Goal: Task Accomplishment & Management: Manage account settings

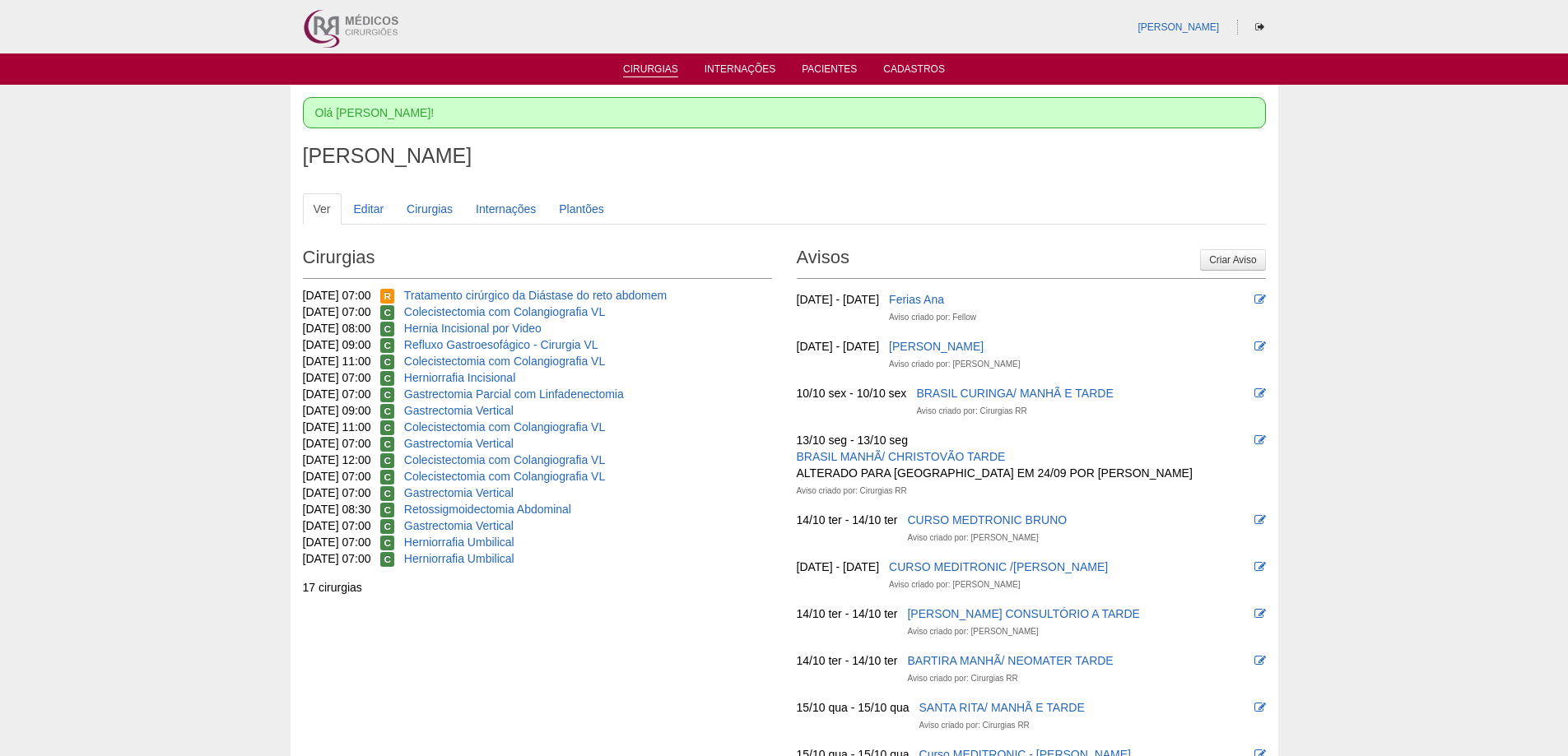
click at [652, 71] on link "Cirurgias" at bounding box center [651, 70] width 55 height 14
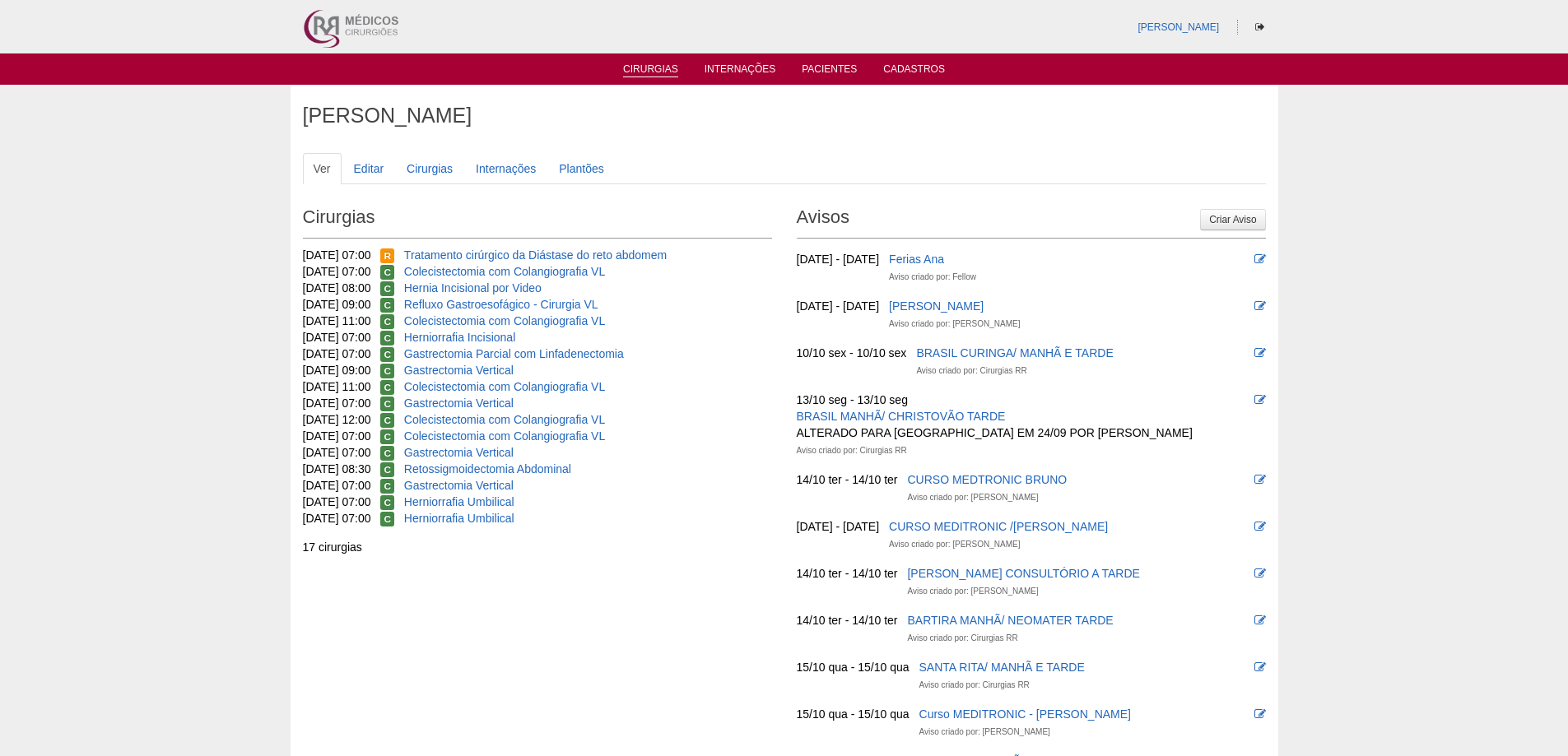
click at [645, 70] on link "Cirurgias" at bounding box center [651, 70] width 55 height 14
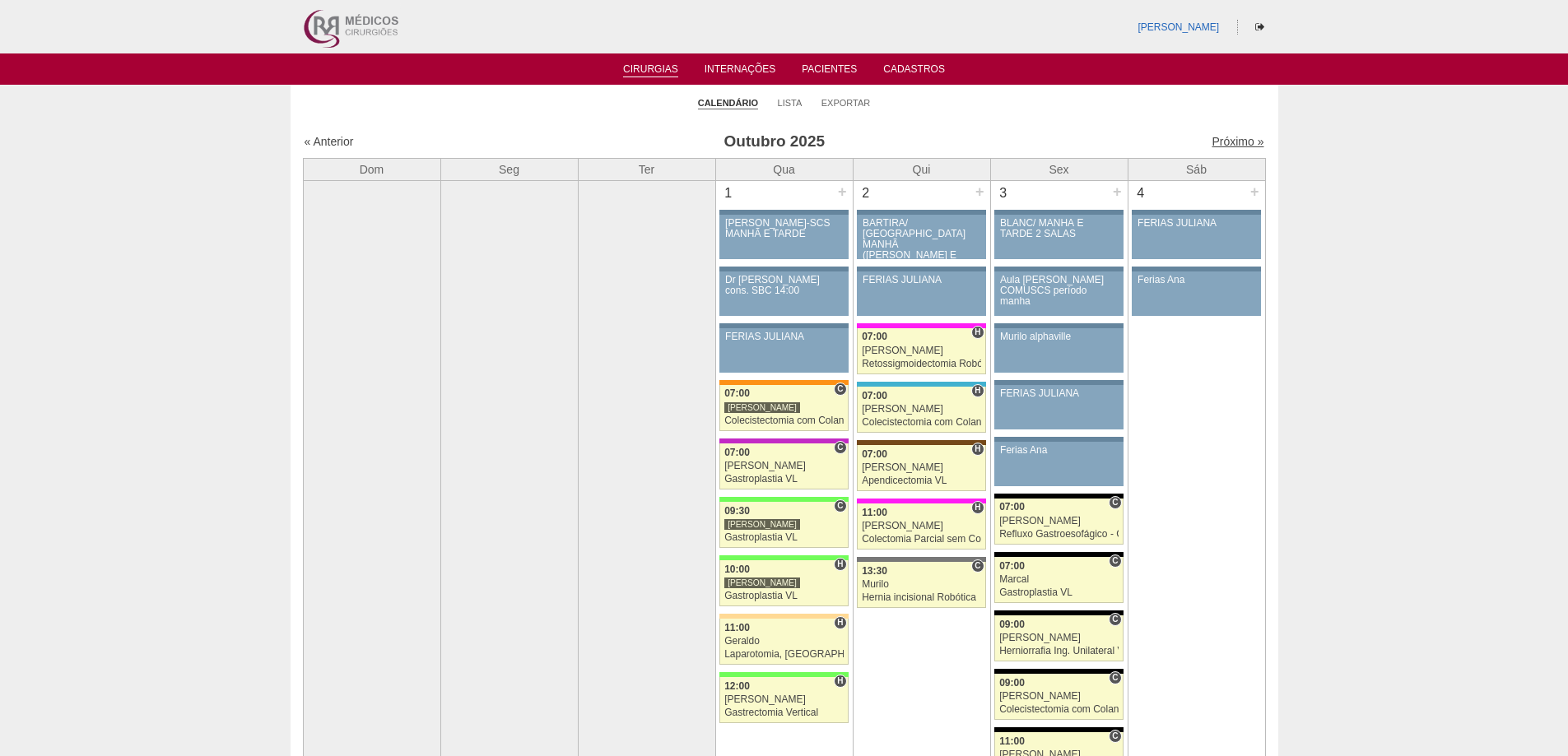
click at [1234, 140] on link "Próximo »" at bounding box center [1238, 141] width 52 height 13
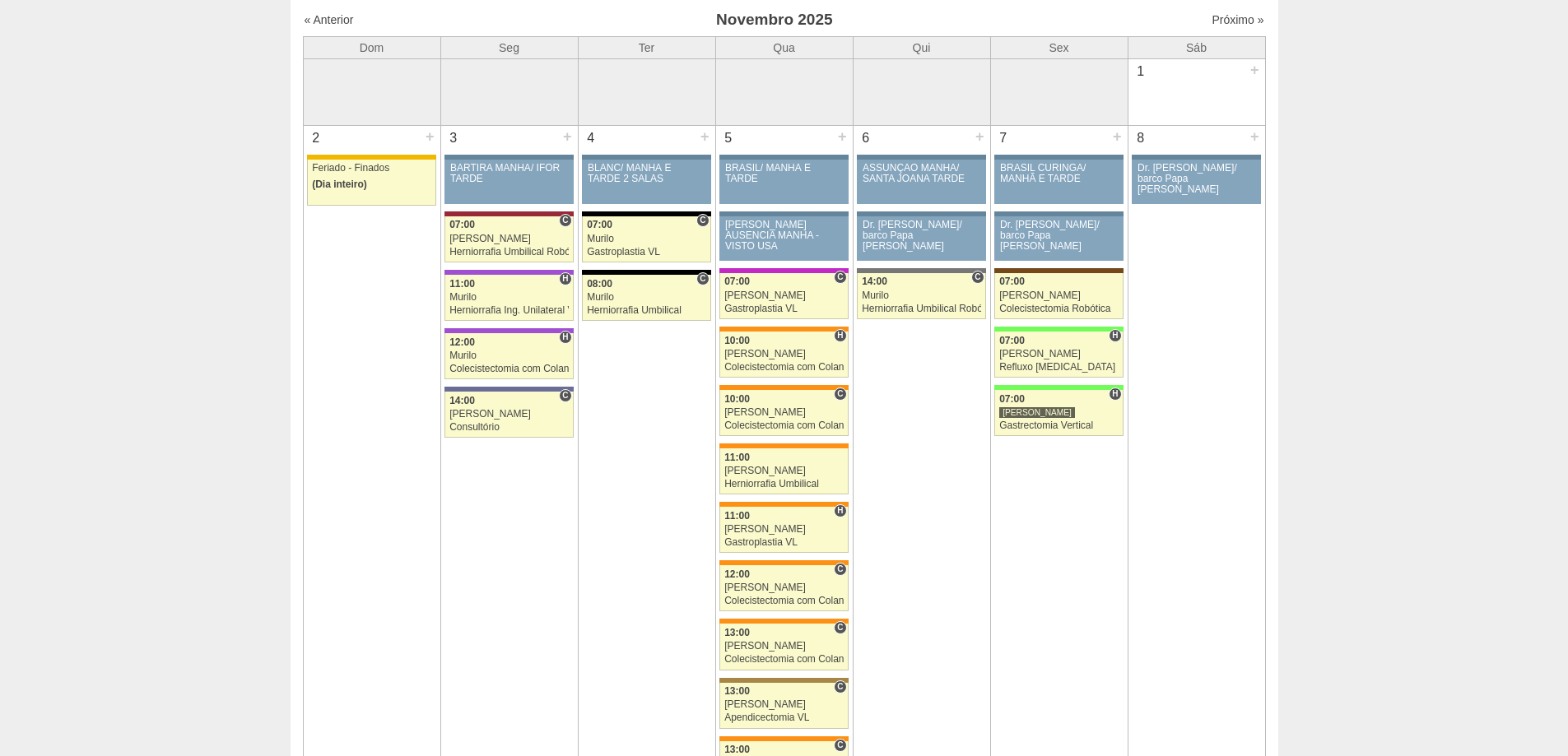
scroll to position [82, 0]
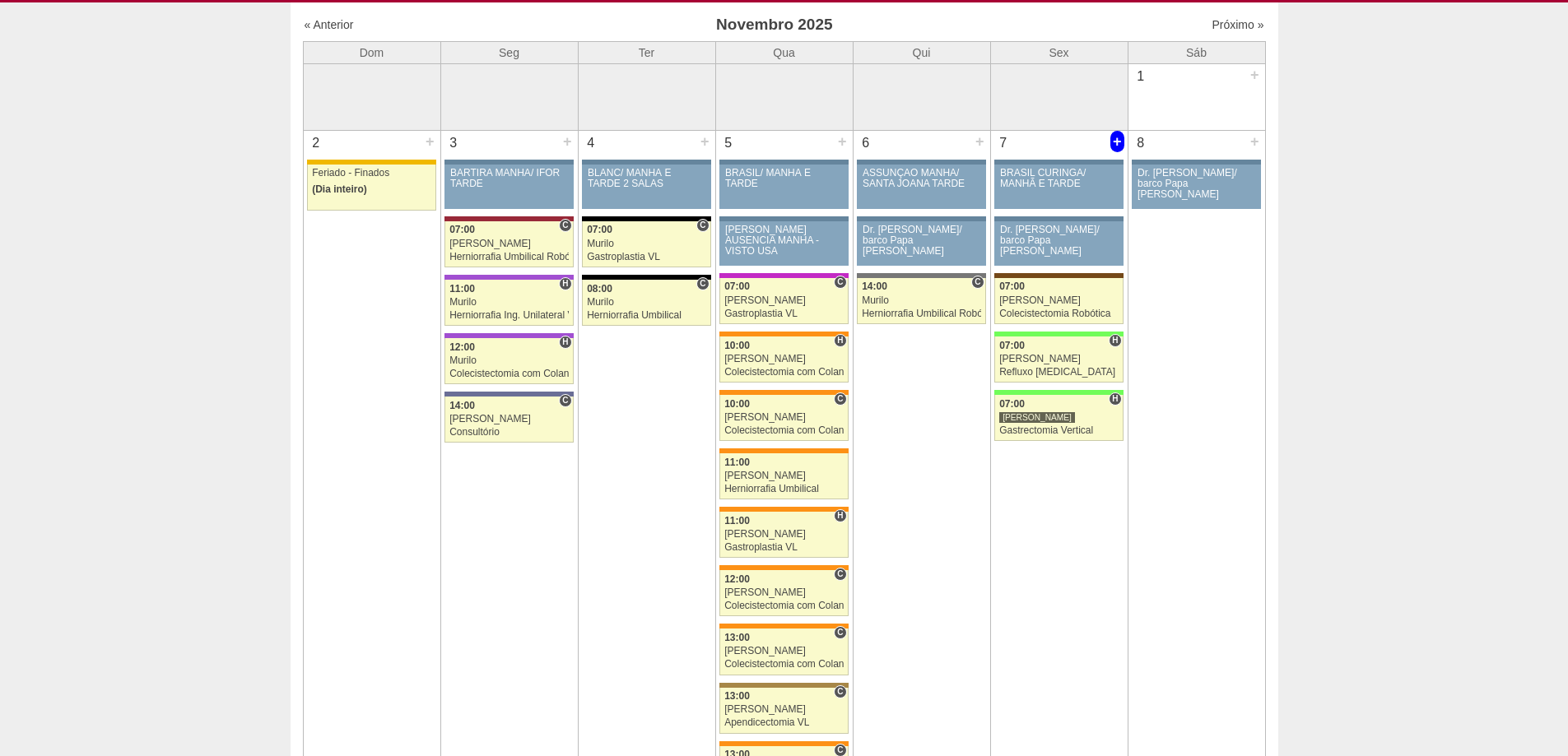
click at [1115, 139] on div "+" at bounding box center [1117, 141] width 14 height 21
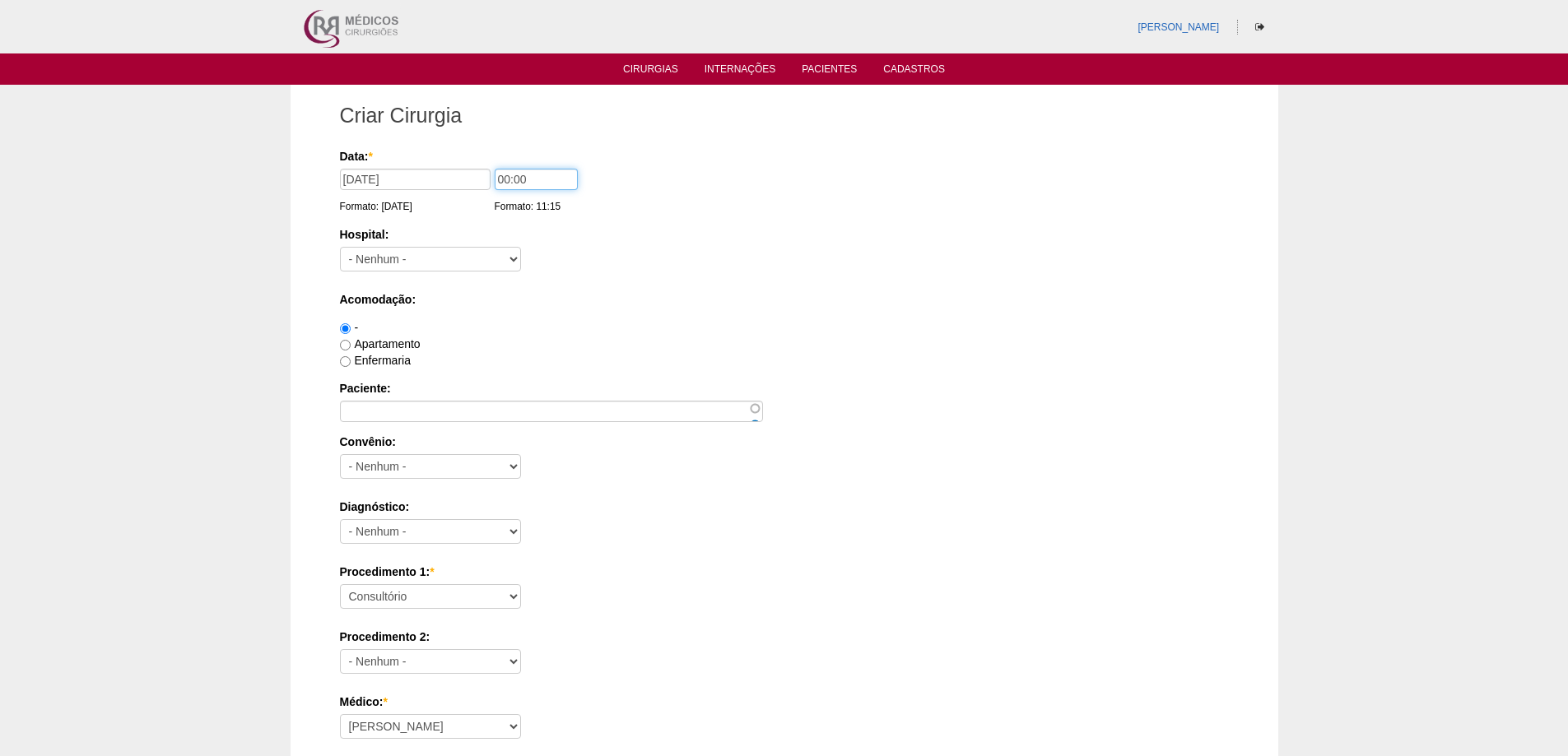
click at [495, 181] on input "00:00" at bounding box center [536, 179] width 83 height 21
type input "09:00"
click at [471, 247] on select "- Nenhum - 9 de Julho Albert Einstein Alvorada América Assunção Bartira Benefic…" at bounding box center [431, 258] width 182 height 25
drag, startPoint x: 635, startPoint y: 247, endPoint x: 611, endPoint y: 246, distance: 24.0
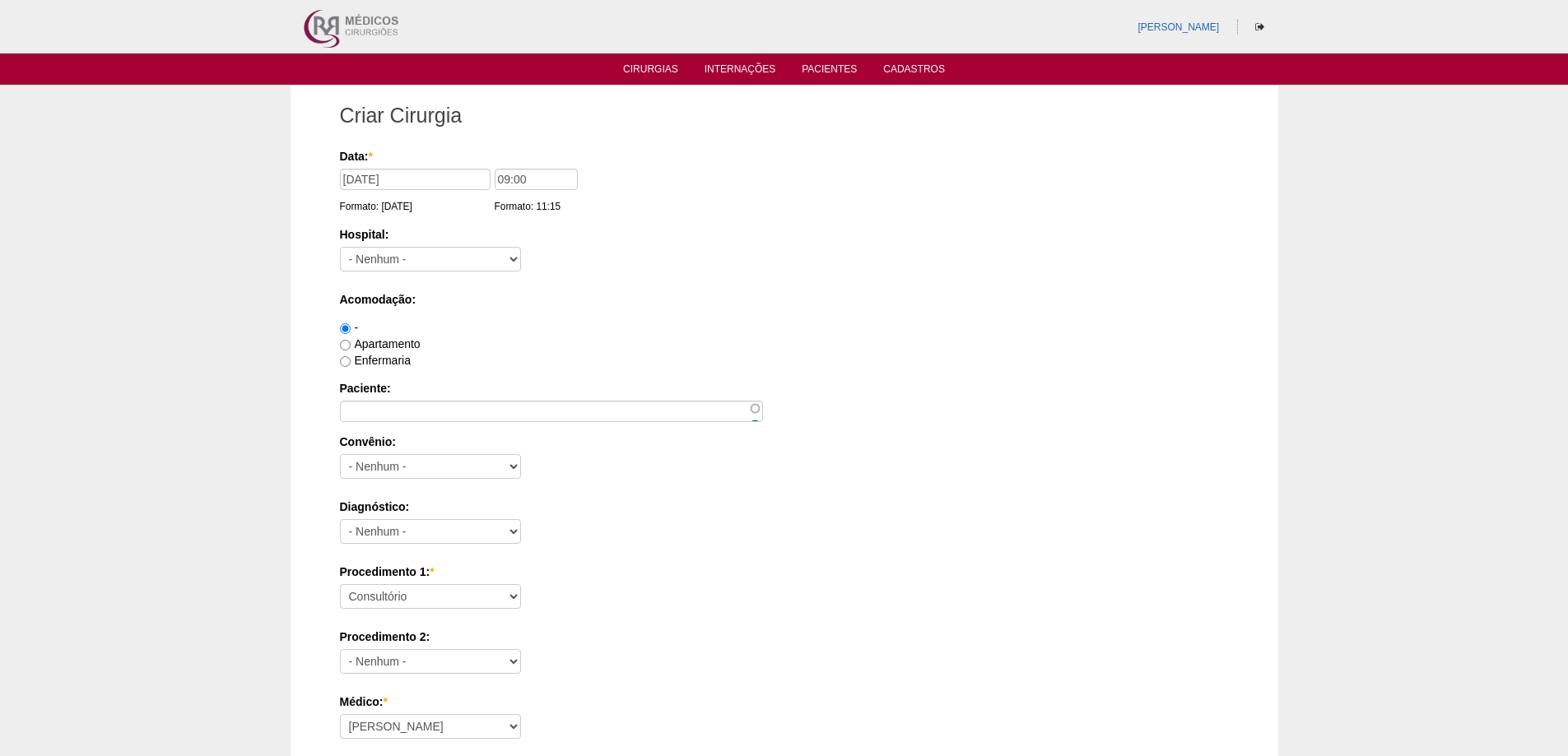
click at [629, 247] on div "Hospital: - Nenhum - 9 de Julho Albert Einstein Alvorada América Assunção Barti…" at bounding box center [785, 253] width 889 height 53
click at [659, 63] on link "Cirurgias" at bounding box center [651, 70] width 55 height 14
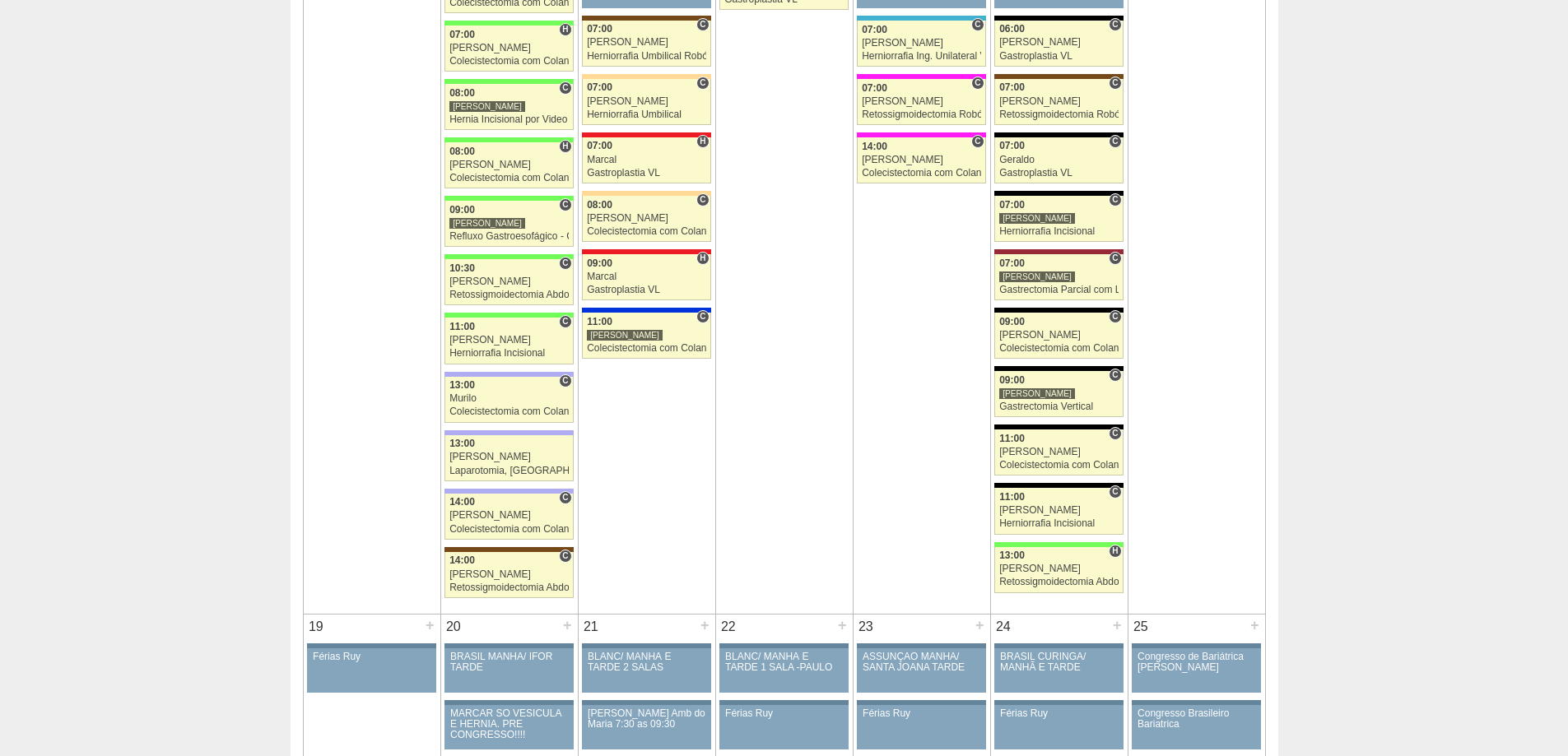
scroll to position [2139, 0]
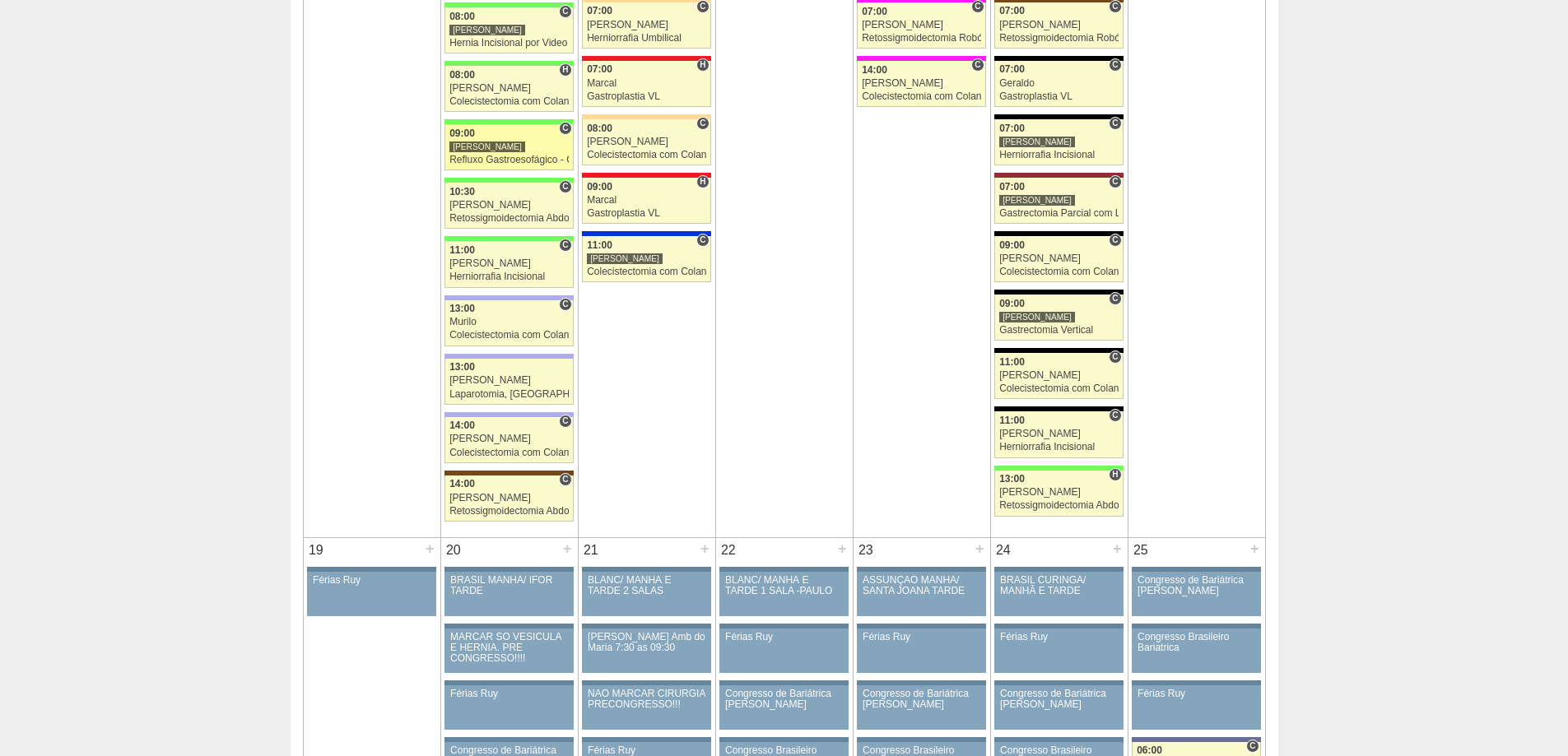
click at [491, 153] on link "89237 Felipe Rossi C 09:00 Felipe Rossi Refluxo Gastroesofágico - Cirurgia VL H…" at bounding box center [509, 148] width 128 height 46
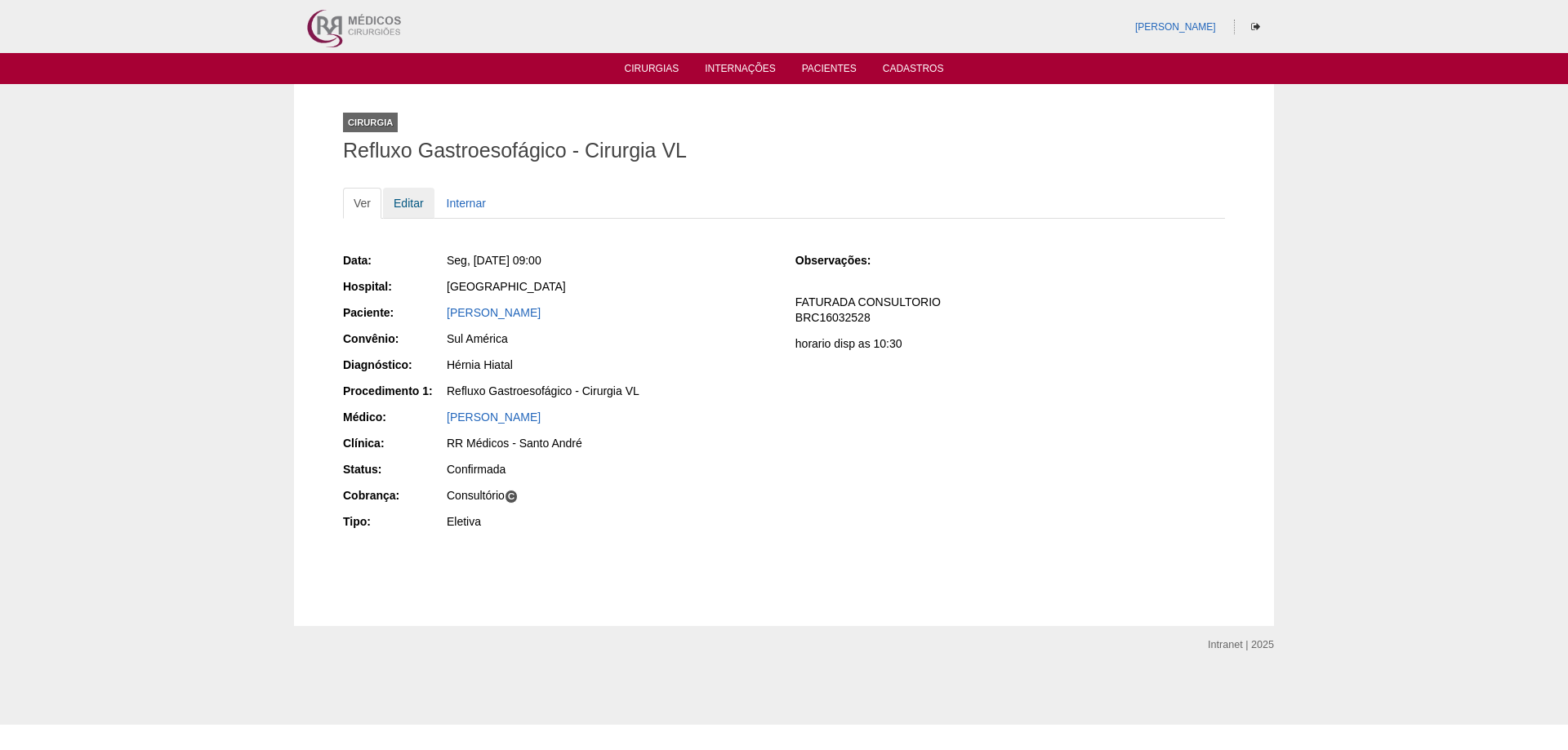
click at [399, 205] on link "Editar" at bounding box center [408, 203] width 52 height 31
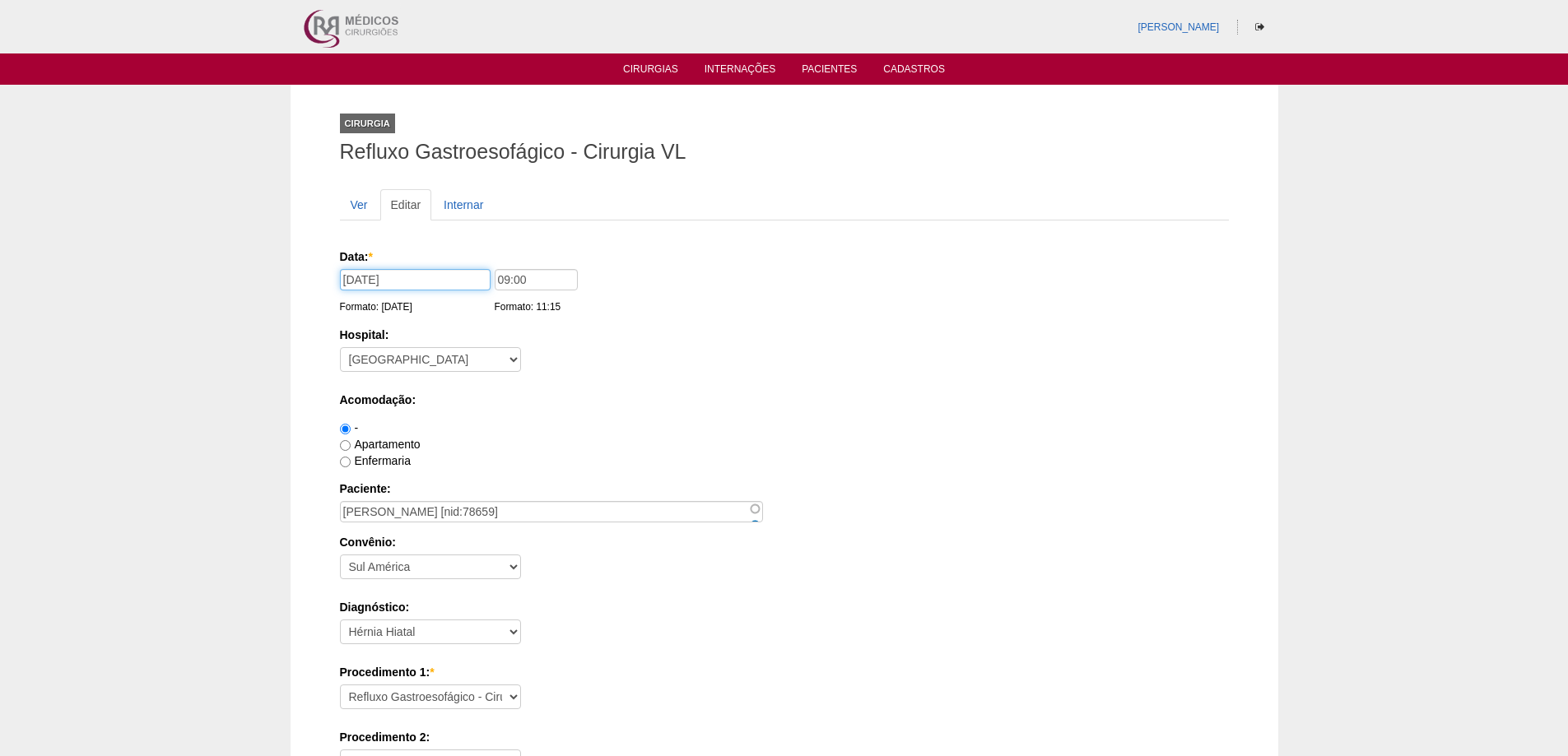
click at [407, 278] on input "13/10/2025" at bounding box center [415, 279] width 150 height 21
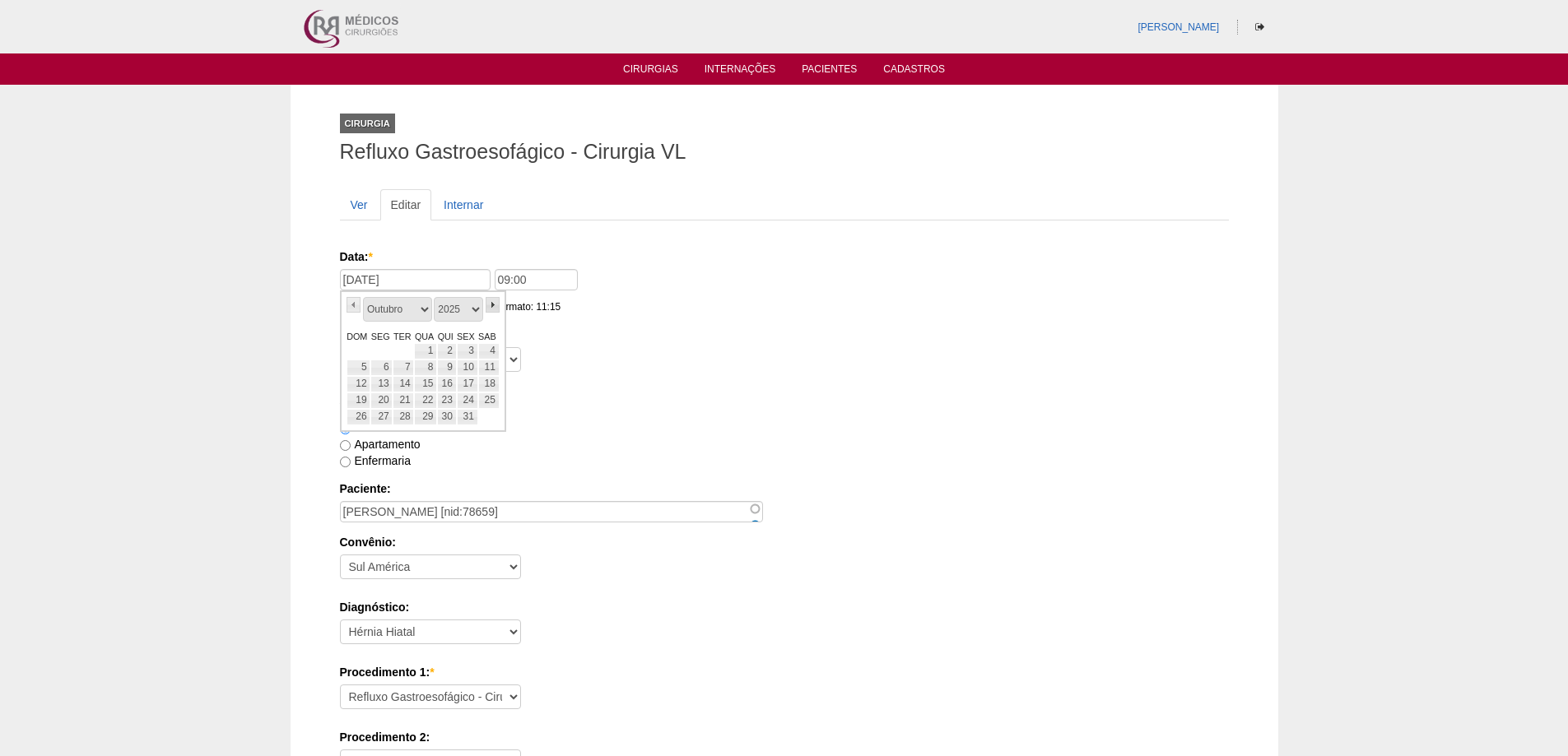
click at [492, 302] on link "»" at bounding box center [493, 304] width 15 height 16
click at [468, 364] on link "7" at bounding box center [467, 367] width 21 height 16
type input "07/11/2025"
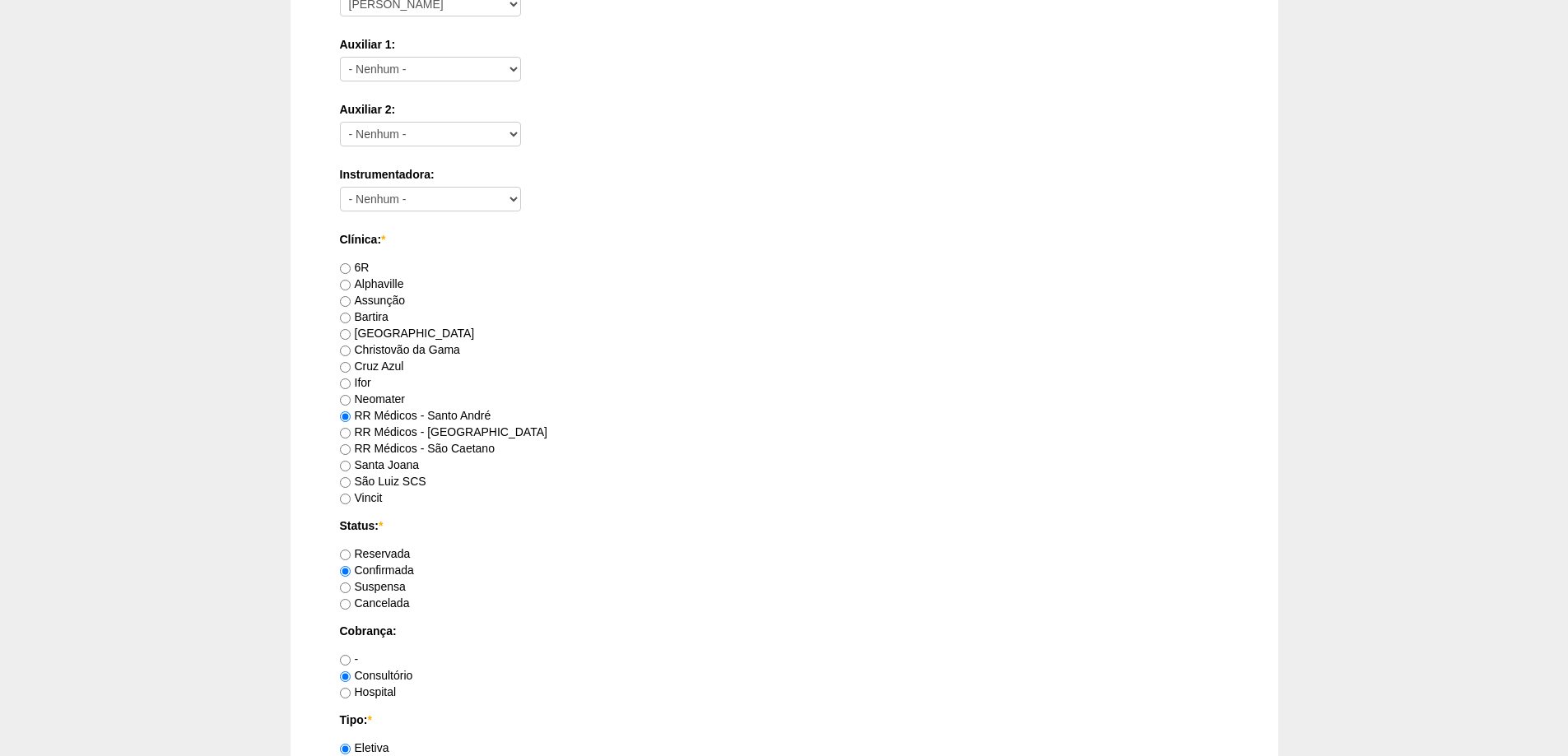
scroll to position [1152, 0]
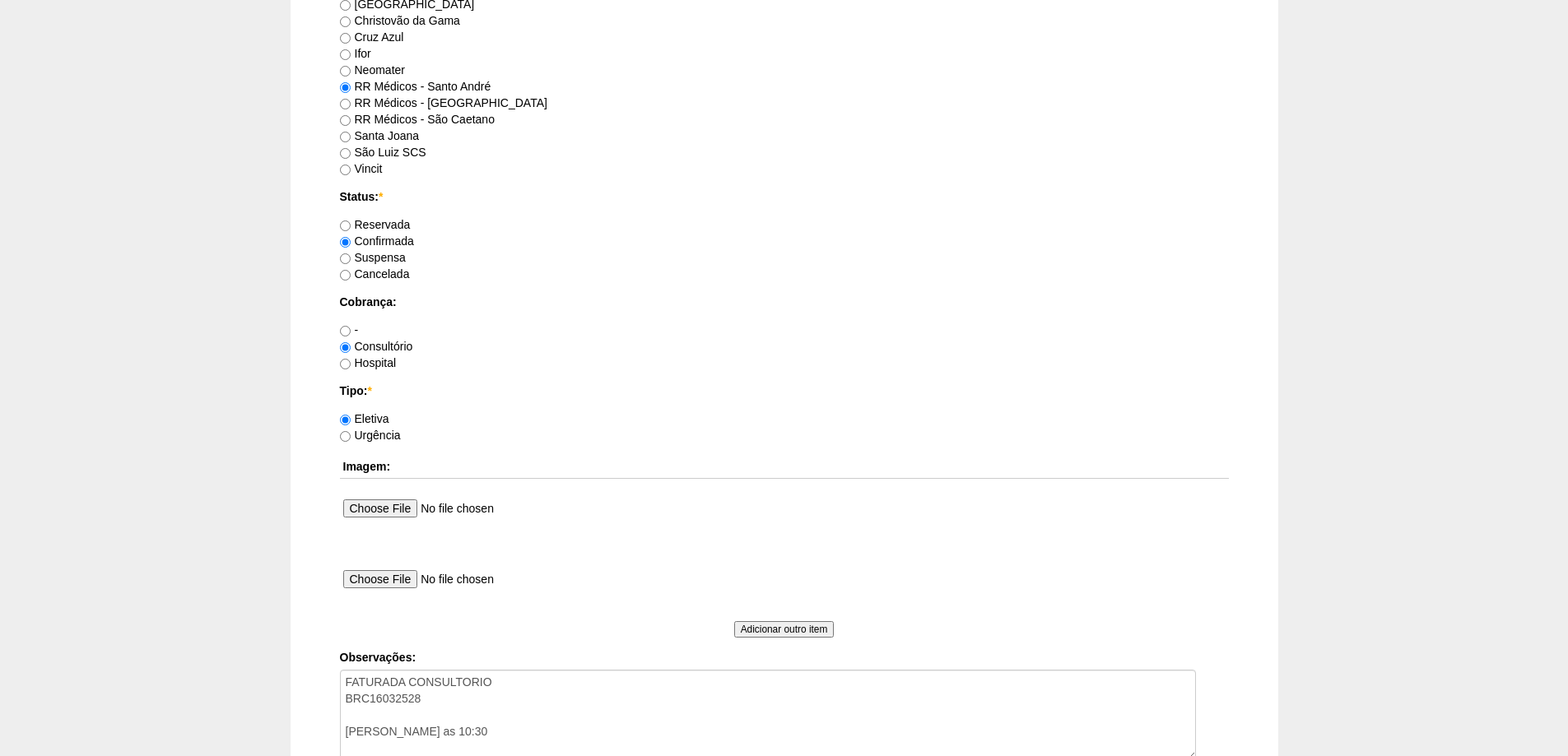
click at [381, 220] on label "Reservada" at bounding box center [375, 225] width 71 height 13
click at [350, 221] on input "Reservada" at bounding box center [346, 226] width 11 height 11
radio input "true"
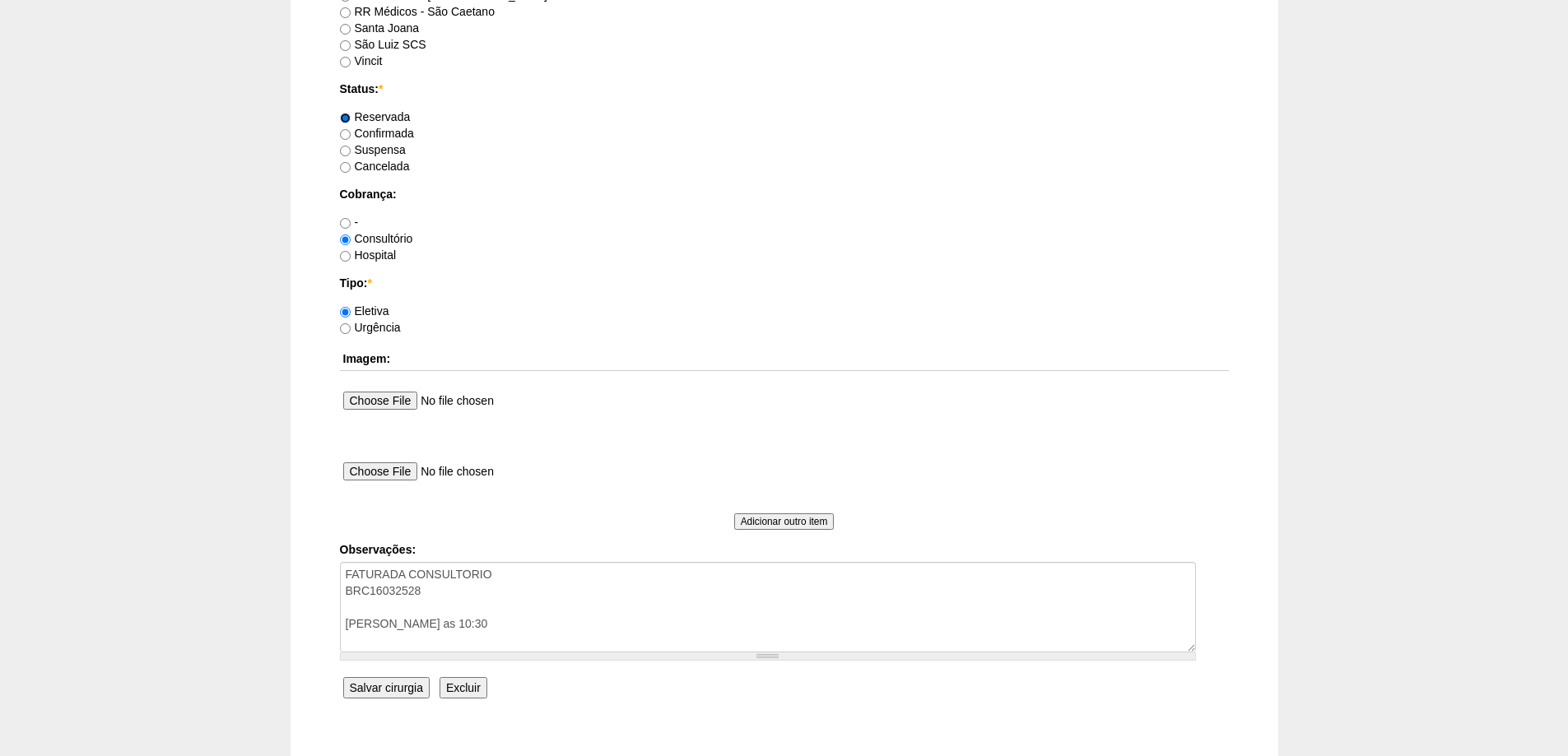
scroll to position [1364, 0]
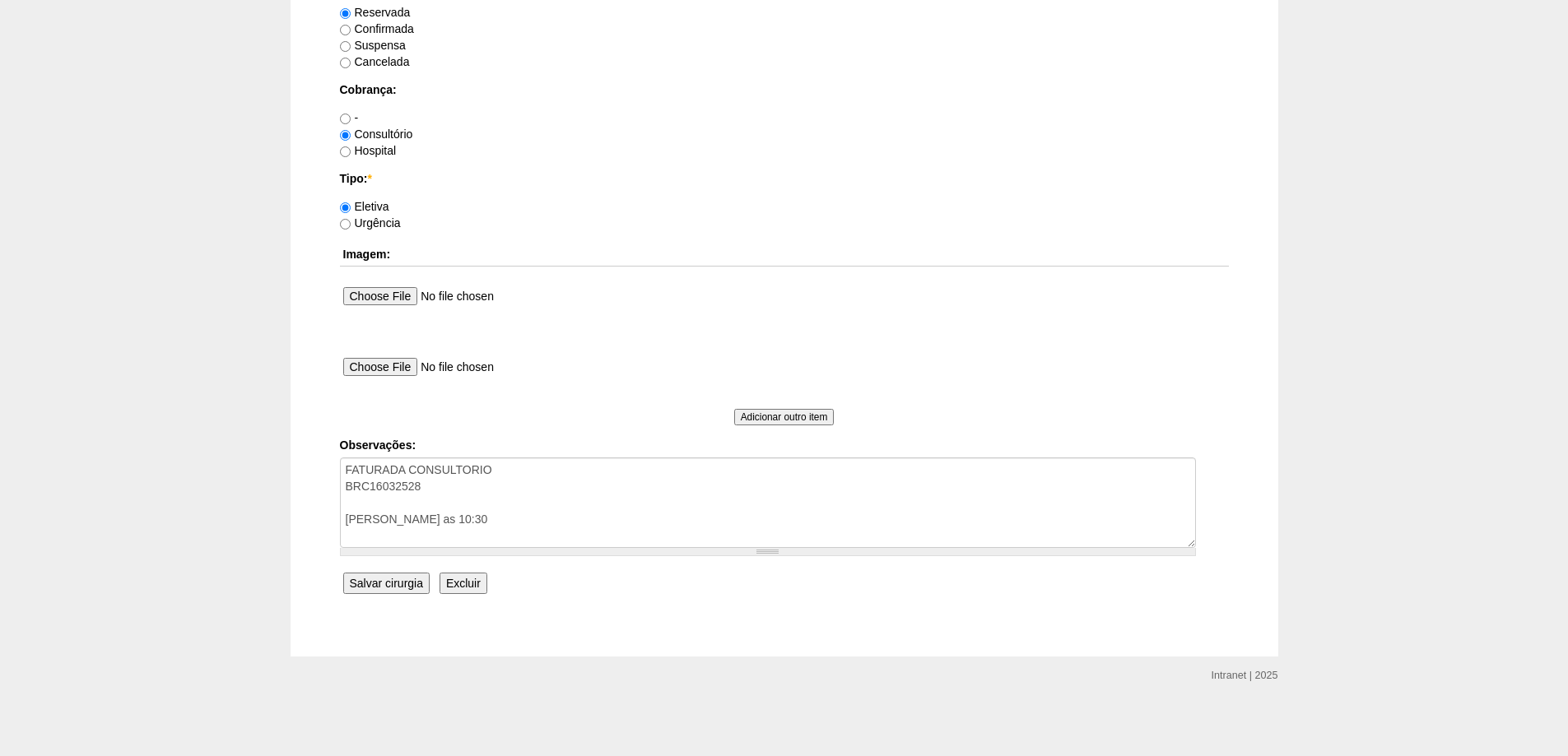
click at [409, 585] on input "Salvar cirurgia" at bounding box center [386, 583] width 86 height 21
